Goal: Task Accomplishment & Management: Use online tool/utility

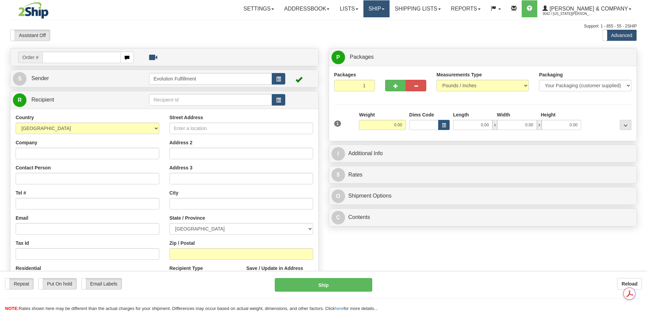
click at [389, 8] on link "Ship" at bounding box center [376, 8] width 26 height 17
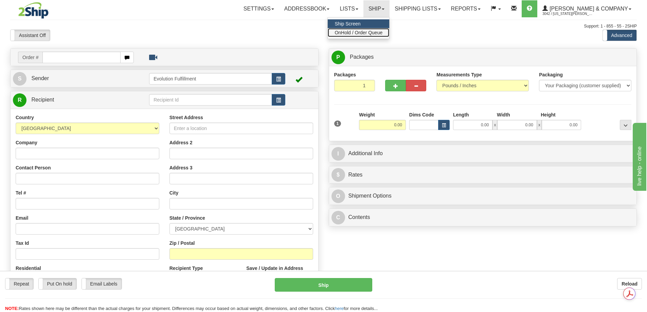
click at [382, 31] on span "OnHold / Order Queue" at bounding box center [358, 32] width 48 height 5
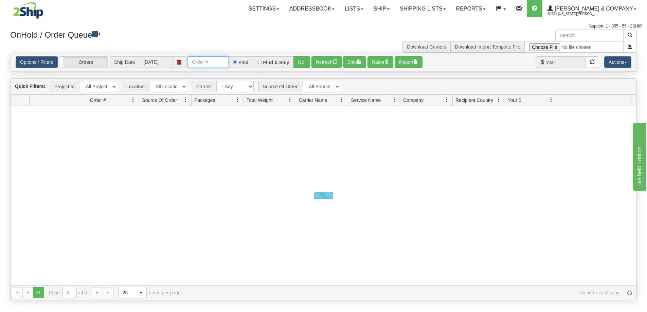
click at [206, 63] on input "text" at bounding box center [207, 62] width 41 height 12
paste input "PT-902546"
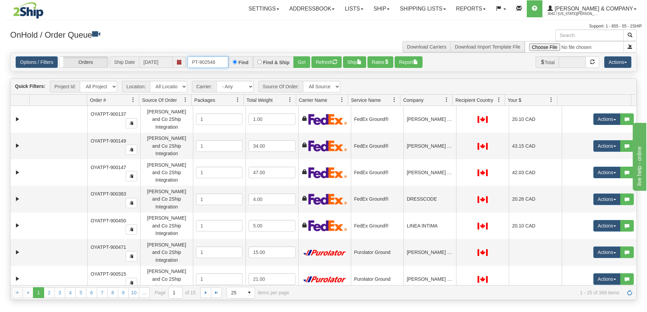
click at [200, 64] on input "PT-902546" at bounding box center [207, 62] width 41 height 12
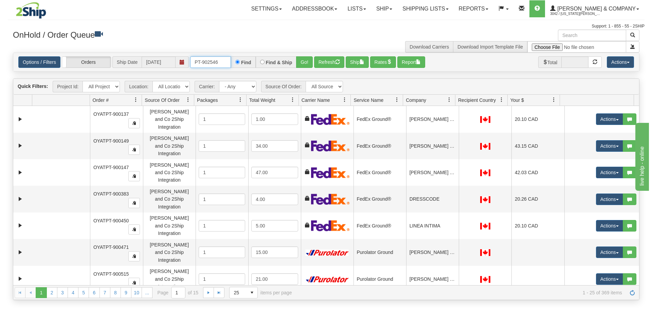
scroll to position [0, 0]
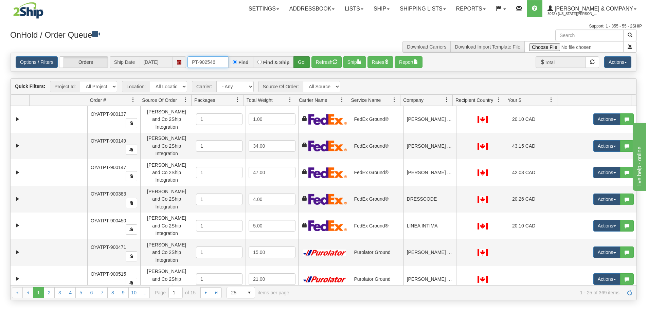
type input "PT-902546"
click at [298, 64] on button "Go!" at bounding box center [301, 62] width 17 height 12
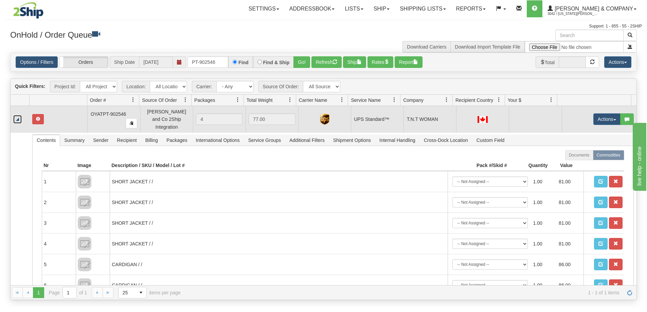
click at [15, 115] on link "Collapse" at bounding box center [17, 119] width 8 height 8
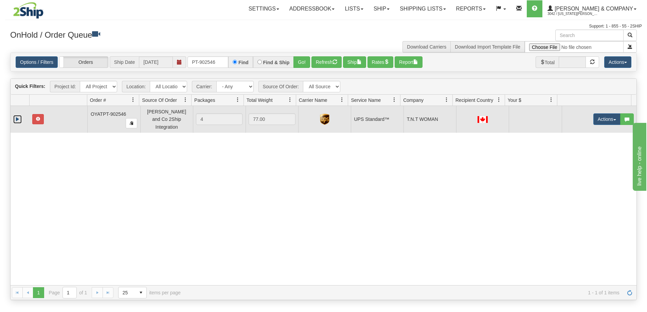
click at [15, 115] on link "Expand" at bounding box center [17, 119] width 8 height 8
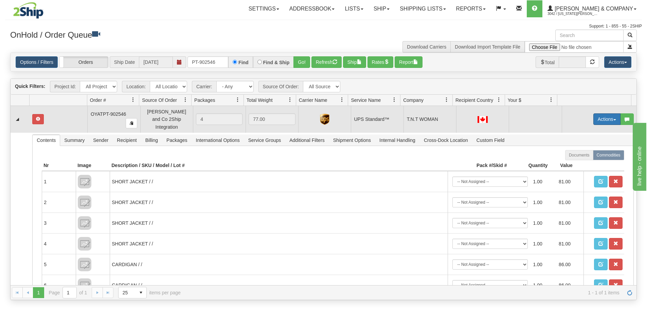
click at [594, 118] on button "Actions" at bounding box center [606, 119] width 27 height 12
click at [577, 131] on span "Open" at bounding box center [580, 131] width 16 height 5
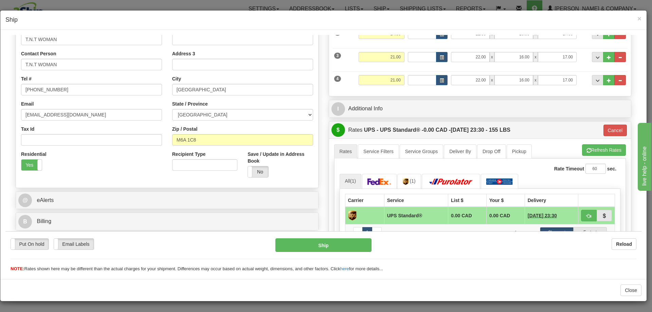
scroll to position [170, 0]
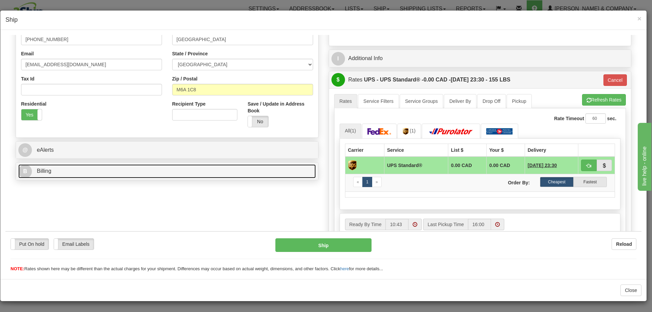
click at [84, 172] on link "B Billing" at bounding box center [166, 171] width 297 height 14
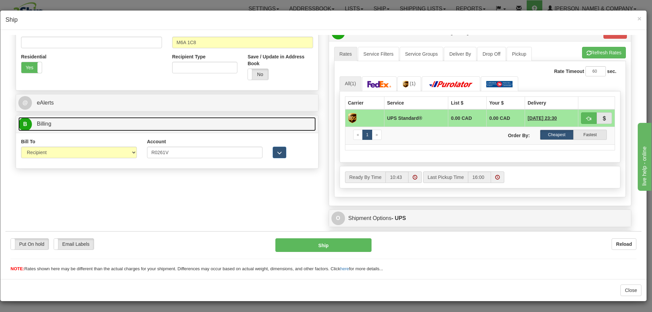
scroll to position [226, 0]
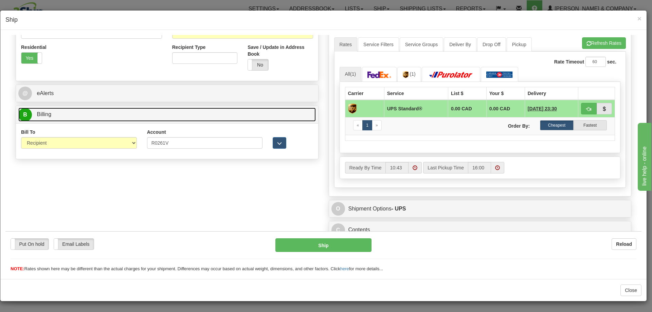
click at [144, 113] on link "B Billing" at bounding box center [166, 114] width 297 height 14
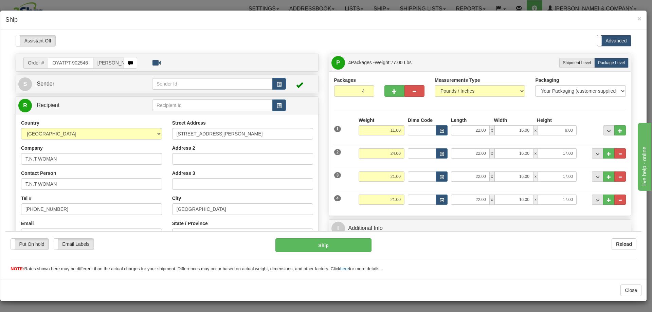
scroll to position [57, 0]
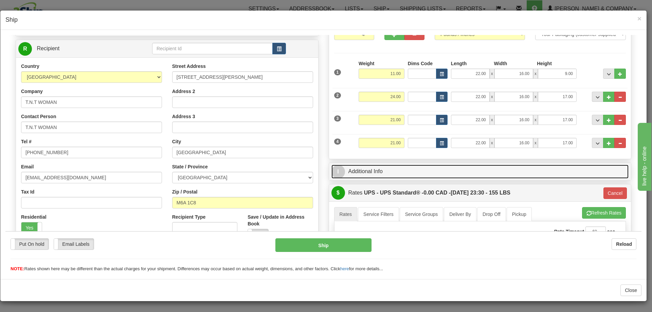
click at [381, 173] on link "I Additional Info" at bounding box center [479, 171] width 297 height 14
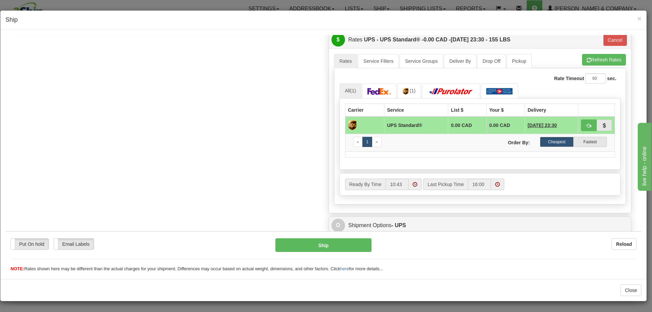
scroll to position [343, 0]
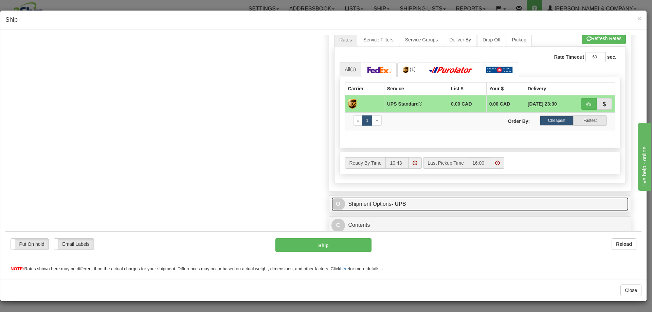
click at [400, 201] on strong "- UPS" at bounding box center [398, 204] width 15 height 6
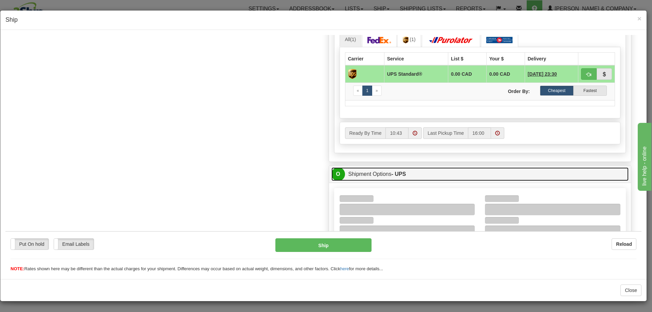
scroll to position [466, 0]
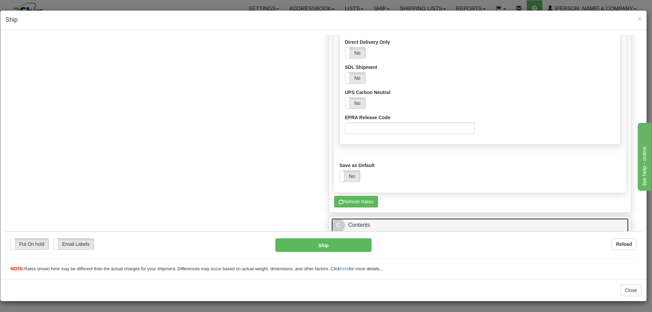
click at [386, 225] on link "C Contents" at bounding box center [479, 225] width 297 height 14
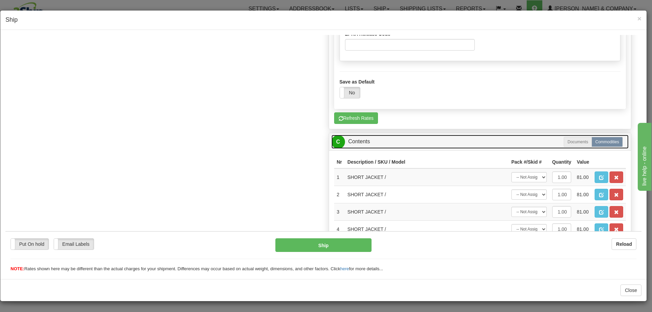
scroll to position [939, 0]
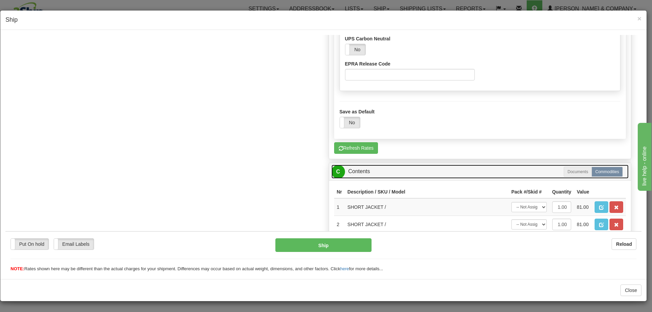
click at [391, 173] on link "C Contents" at bounding box center [479, 171] width 297 height 14
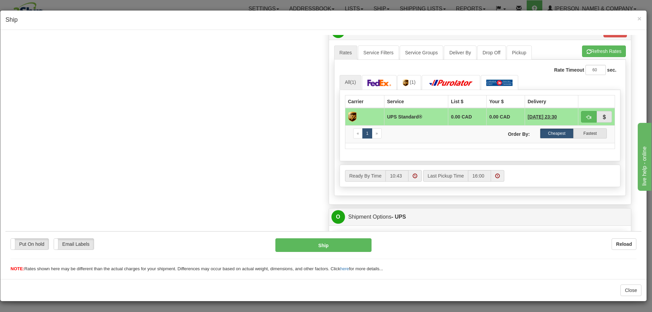
scroll to position [320, 0]
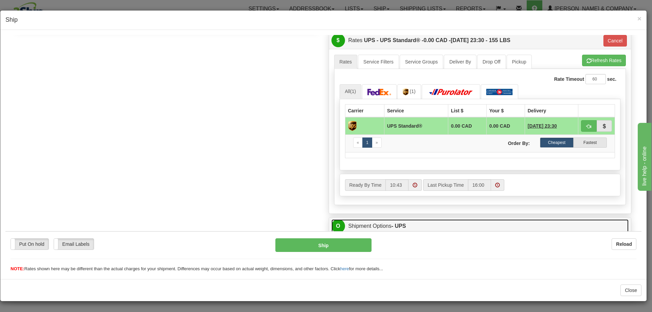
click at [401, 222] on link "O Shipment Options - UPS" at bounding box center [479, 226] width 297 height 14
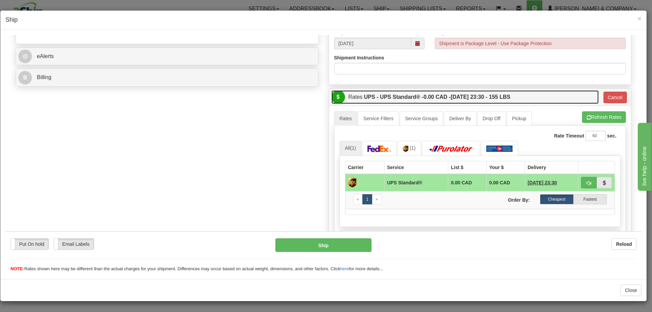
click at [498, 94] on label "UPS - UPS Standard® - 0.00 CAD - [DATE] 23:30 - 155 LBS" at bounding box center [437, 97] width 146 height 14
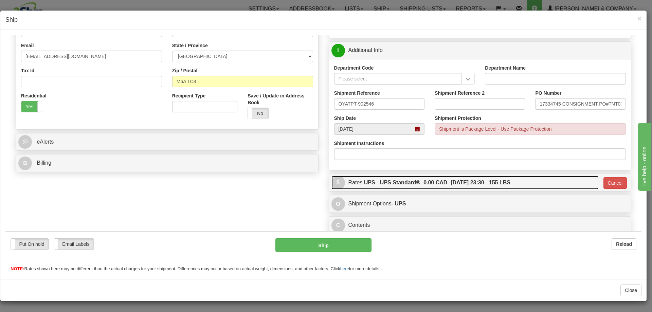
scroll to position [178, 0]
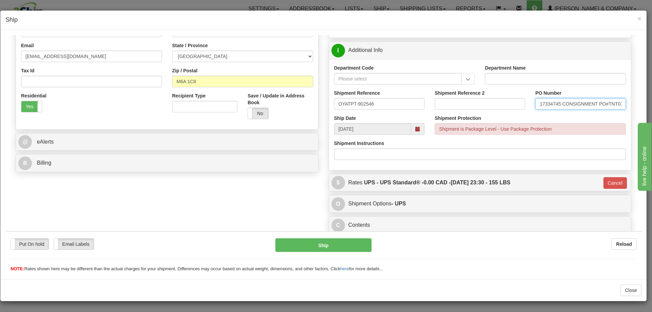
click at [570, 106] on input "17334745 CONSIGNMENT PO#TNT0309-68152" at bounding box center [580, 104] width 90 height 12
drag, startPoint x: 584, startPoint y: 105, endPoint x: 656, endPoint y: 102, distance: 72.4
click at [574, 105] on input "17334745 CONSIGNMENT PO#TNT0309-68152" at bounding box center [580, 104] width 90 height 12
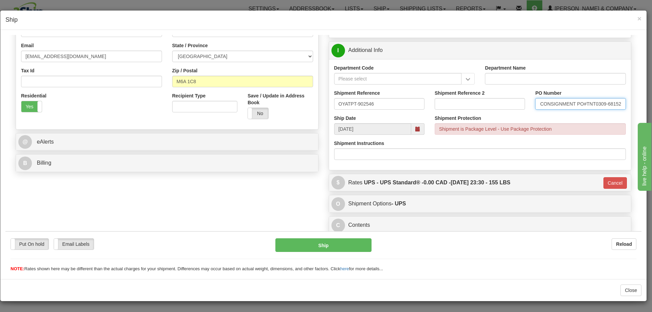
scroll to position [0, 0]
drag, startPoint x: 568, startPoint y: 104, endPoint x: 475, endPoint y: 103, distance: 92.7
click at [476, 103] on div "Shipment Reference OYATPT-902546 Shipment Reference 2 PO Number 17334745 CONSIG…" at bounding box center [480, 101] width 302 height 25
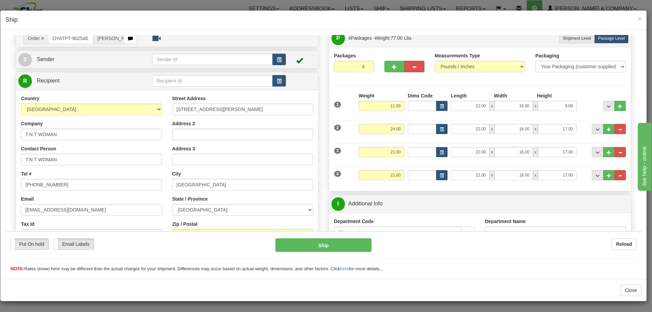
scroll to position [8, 0]
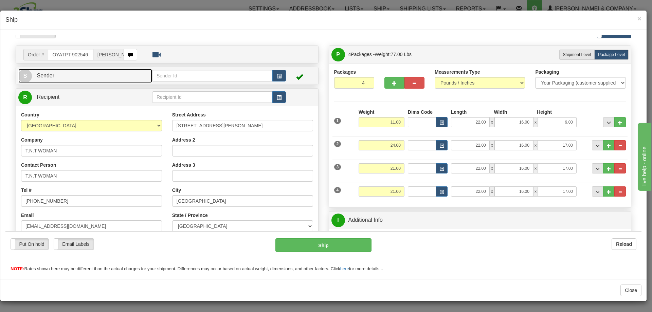
click at [88, 78] on link "S Sender" at bounding box center [85, 76] width 134 height 14
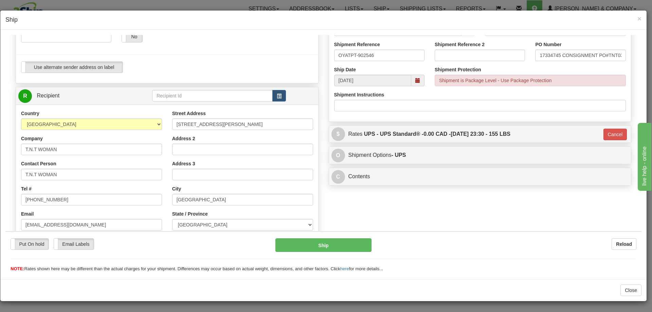
scroll to position [170, 0]
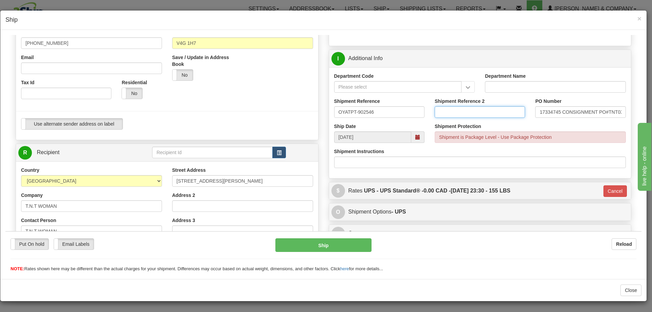
click at [457, 115] on input "Shipment Reference 2" at bounding box center [480, 112] width 90 height 12
click at [554, 113] on input "17334745 CONSIGNMENT PO#TNT0309-68152" at bounding box center [580, 112] width 90 height 12
click at [582, 113] on input "17334745 CONSIGNMENT PO#TNT0309-68152" at bounding box center [580, 112] width 90 height 12
click at [640, 19] on span "×" at bounding box center [639, 19] width 4 height 8
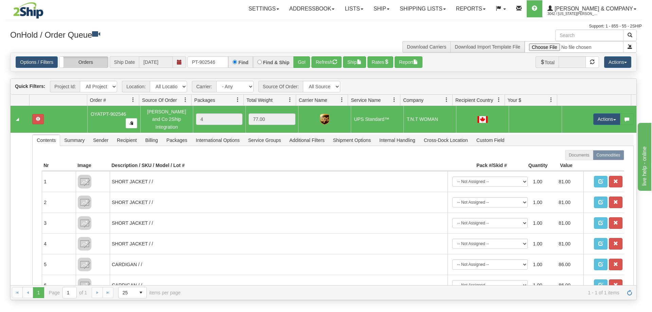
scroll to position [0, 0]
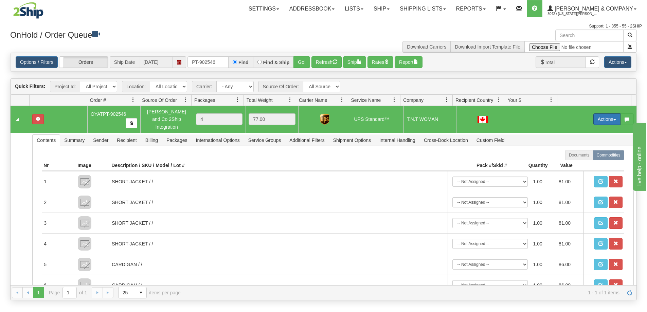
click at [605, 117] on button "Actions" at bounding box center [606, 119] width 27 height 12
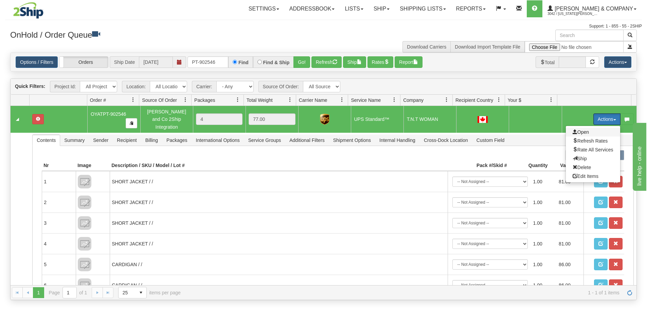
click at [580, 129] on span "Open" at bounding box center [580, 131] width 16 height 5
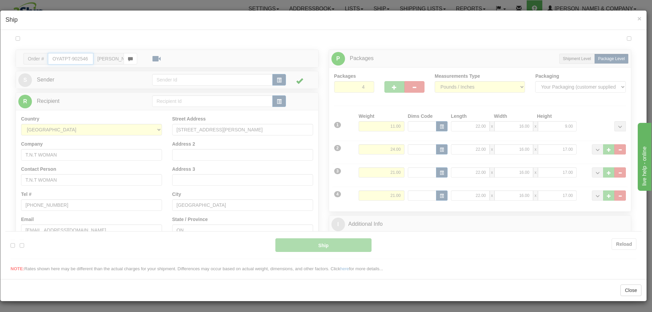
type input "11"
type input "10:46"
type input "16:00"
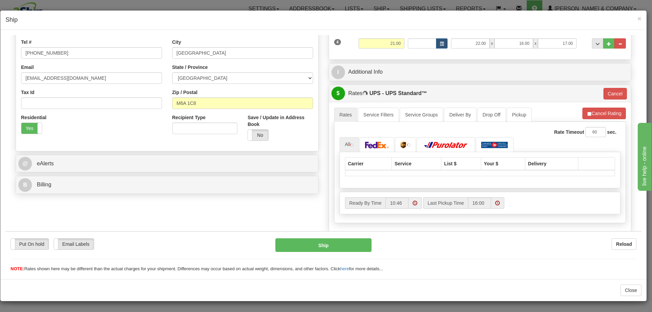
scroll to position [140, 0]
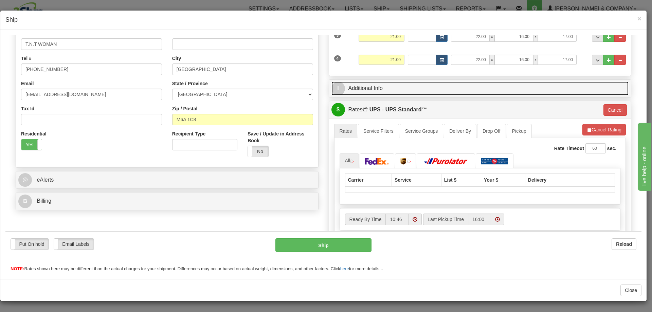
click at [401, 90] on link "I Additional Info" at bounding box center [479, 88] width 297 height 14
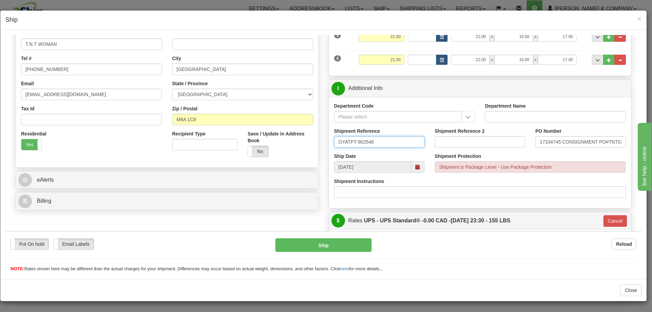
drag, startPoint x: 375, startPoint y: 140, endPoint x: 303, endPoint y: 136, distance: 72.0
drag, startPoint x: 532, startPoint y: 142, endPoint x: 627, endPoint y: 138, distance: 94.5
click at [627, 138] on div "P Packages 4 Packages - Weight: 77.00 Lbs Shipment Level Shipm. Package Level P…" at bounding box center [480, 176] width 313 height 526
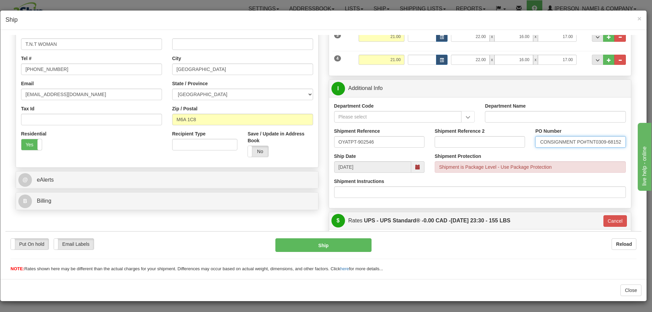
scroll to position [0, 0]
click at [553, 144] on input "17334745 CONSIGNMENT PO#TNT0309-68152" at bounding box center [580, 142] width 90 height 12
drag, startPoint x: 593, startPoint y: 141, endPoint x: 628, endPoint y: 141, distance: 35.0
click at [628, 141] on div "P Packages 4 Packages - Weight: 77.00 Lbs Shipment Level Shipm. Package Level P…" at bounding box center [480, 176] width 313 height 526
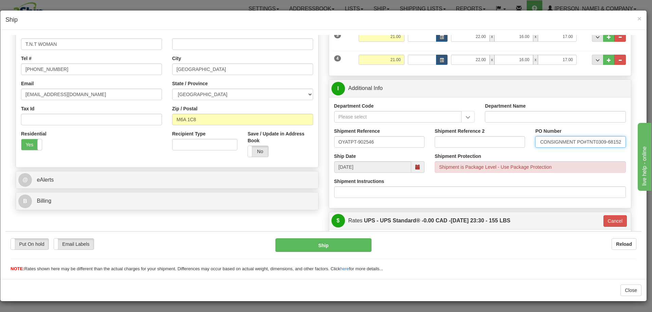
click at [574, 141] on input "17334745 CONSIGNMENT PO#TNT0309-68152" at bounding box center [580, 142] width 90 height 12
click at [570, 143] on input "17334745 CONSIGNMENT PO#TNT0309-68152" at bounding box center [580, 142] width 90 height 12
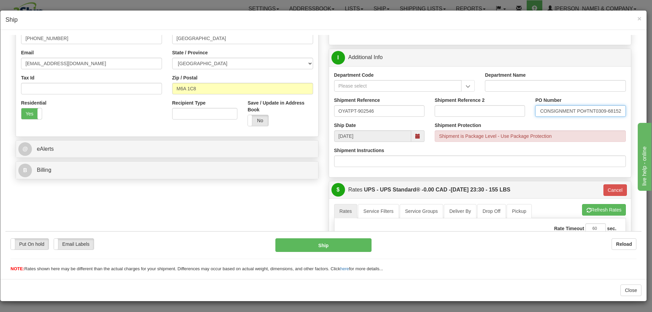
scroll to position [170, 0]
click at [577, 107] on input "17334745 CONSIGNMENT PO#TNT0309-68152" at bounding box center [580, 112] width 90 height 12
drag, startPoint x: 576, startPoint y: 113, endPoint x: 500, endPoint y: 112, distance: 76.4
click at [500, 112] on div "Shipment Reference OYATPT-902546 Shipment Reference 2 PO Number 17334745 CONSIG…" at bounding box center [480, 109] width 302 height 25
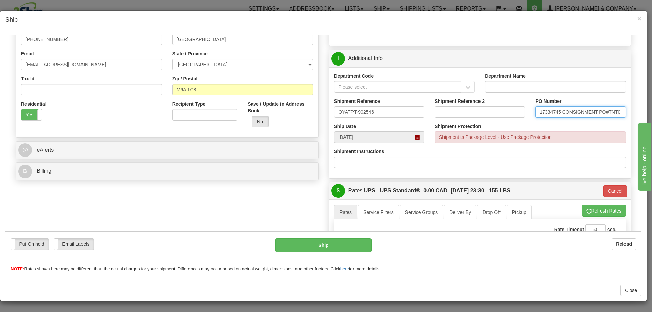
click at [549, 113] on input "17334745 CONSIGNMENT PO#TNT0309-68152" at bounding box center [580, 112] width 90 height 12
click at [565, 113] on input "17334745 CONSIGNMENT PO#TNT0309-68152" at bounding box center [580, 112] width 90 height 12
drag, startPoint x: 550, startPoint y: 114, endPoint x: 616, endPoint y: 113, distance: 66.2
click at [616, 113] on input "17334745 CONSIGNMENT PO#TNT0309-68152" at bounding box center [580, 112] width 90 height 12
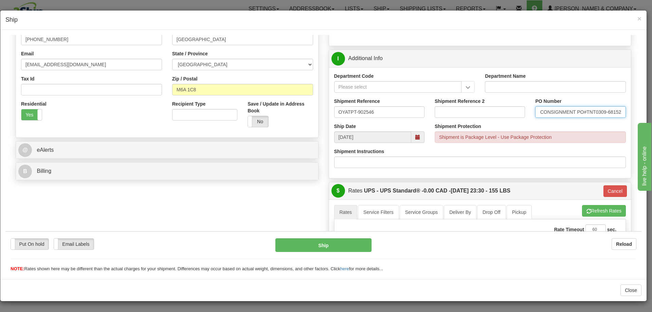
click at [581, 113] on input "17334745 CONSIGNMENT PO#TNT0309-68152" at bounding box center [580, 112] width 90 height 12
drag, startPoint x: 617, startPoint y: 112, endPoint x: 489, endPoint y: 112, distance: 128.0
click at [489, 112] on div "Shipment Reference OYATPT-902546 Shipment Reference 2 PO Number 17334745 CONSIG…" at bounding box center [480, 109] width 302 height 25
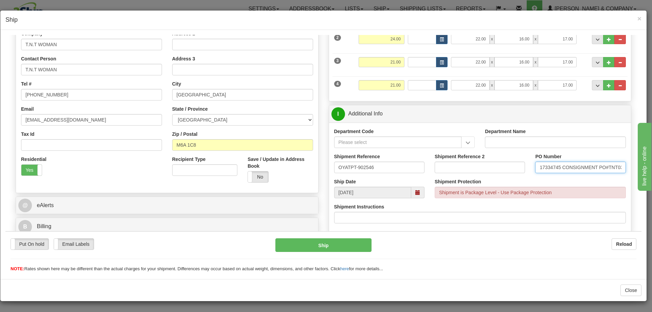
scroll to position [57, 0]
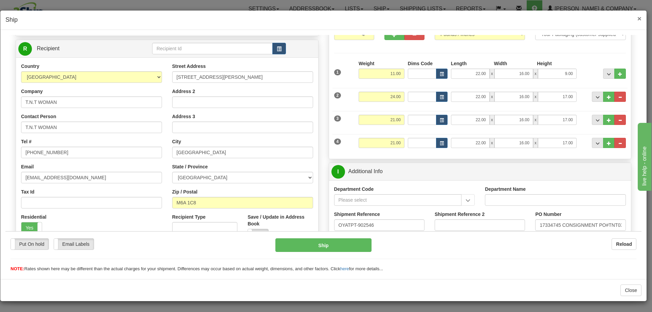
click at [641, 17] on span "×" at bounding box center [639, 19] width 4 height 8
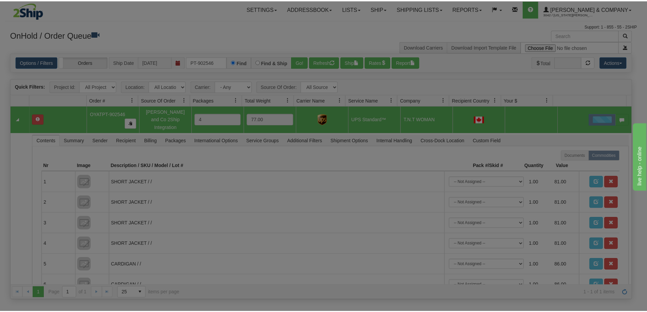
scroll to position [0, 0]
